Goal: Find specific page/section: Find specific page/section

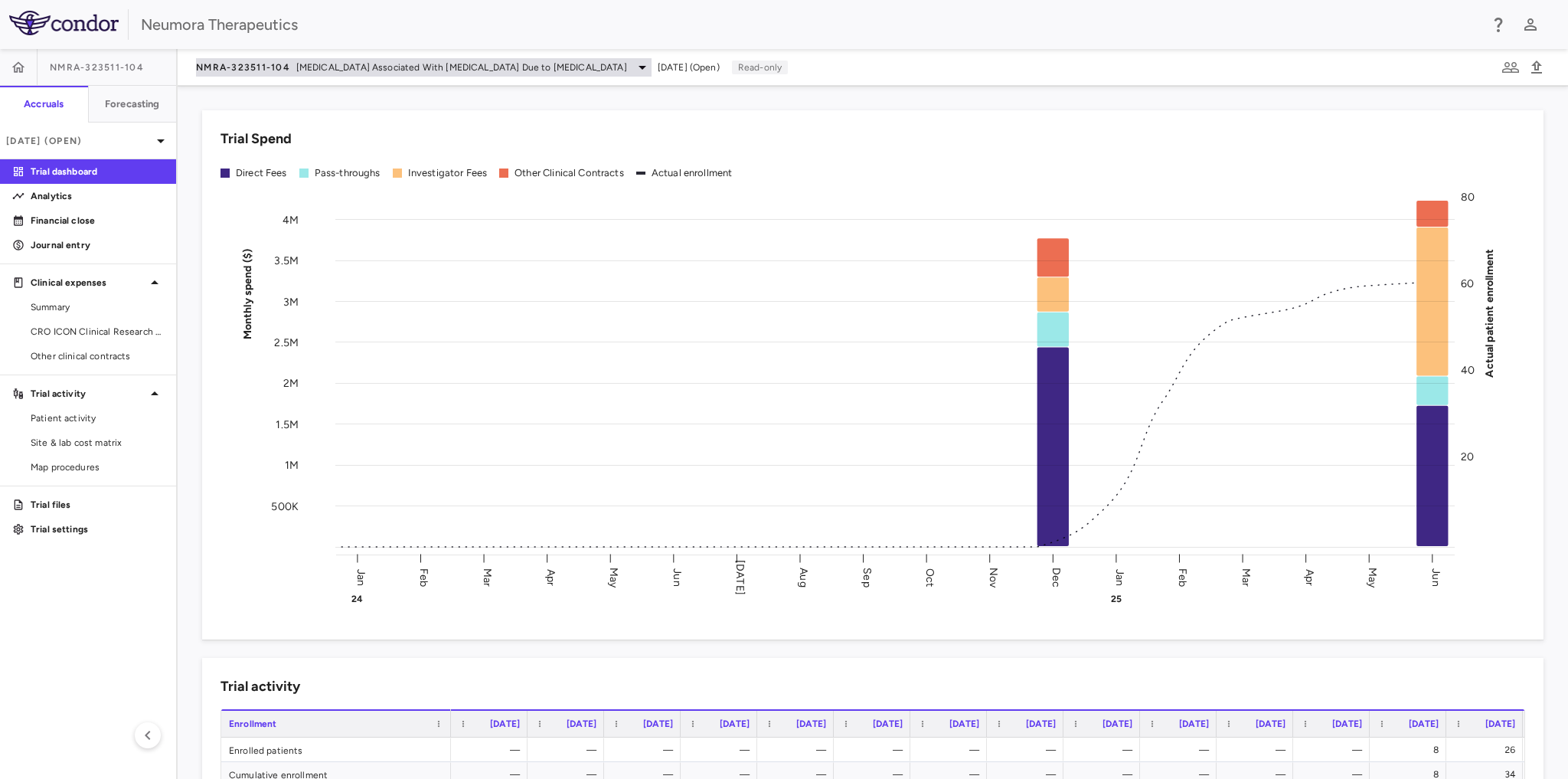
click at [633, 61] on icon at bounding box center [642, 67] width 19 height 19
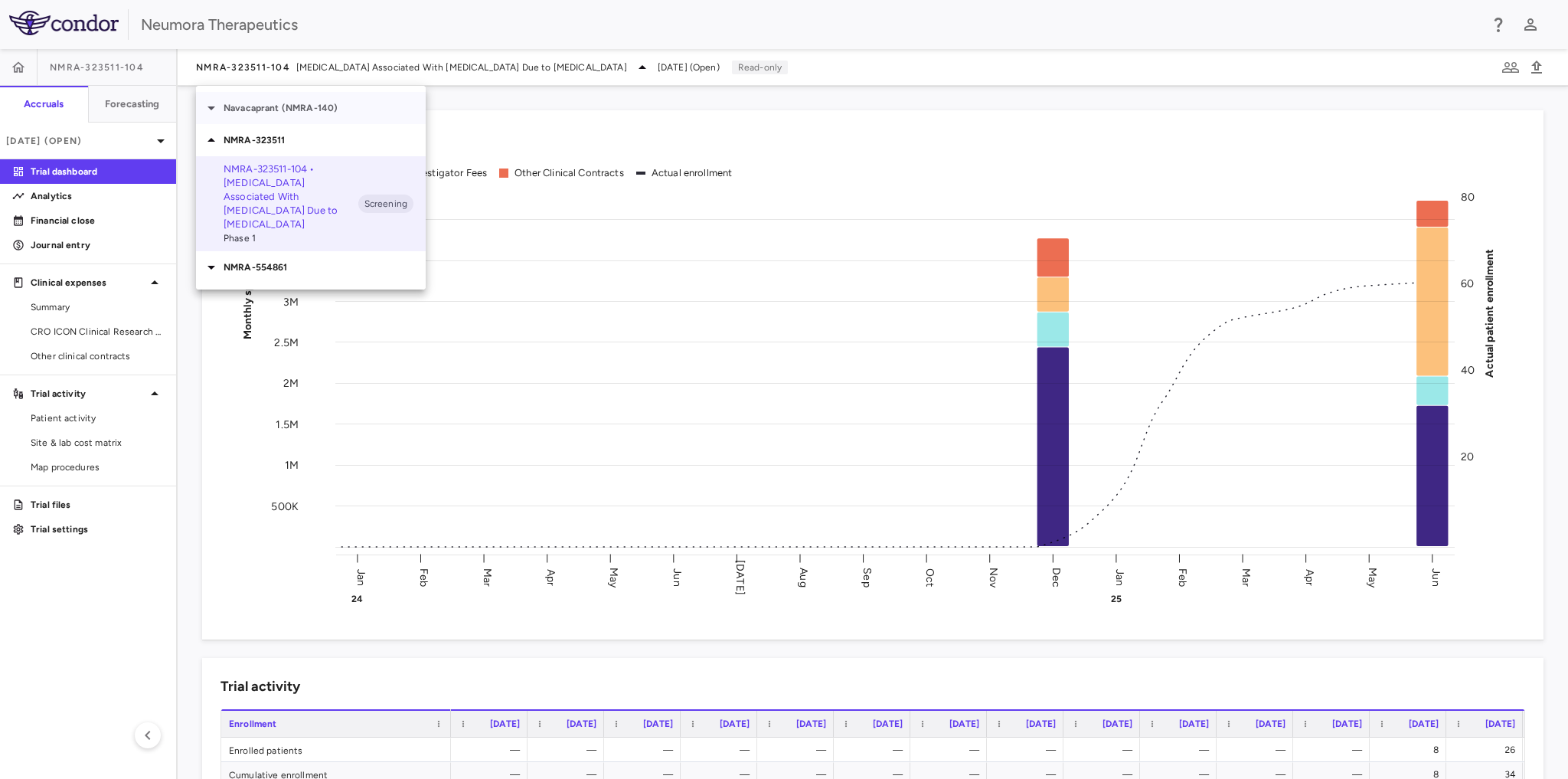
click at [328, 108] on p "Navacaprant (NMRA-140)" at bounding box center [325, 107] width 202 height 14
